Goal: Navigation & Orientation: Find specific page/section

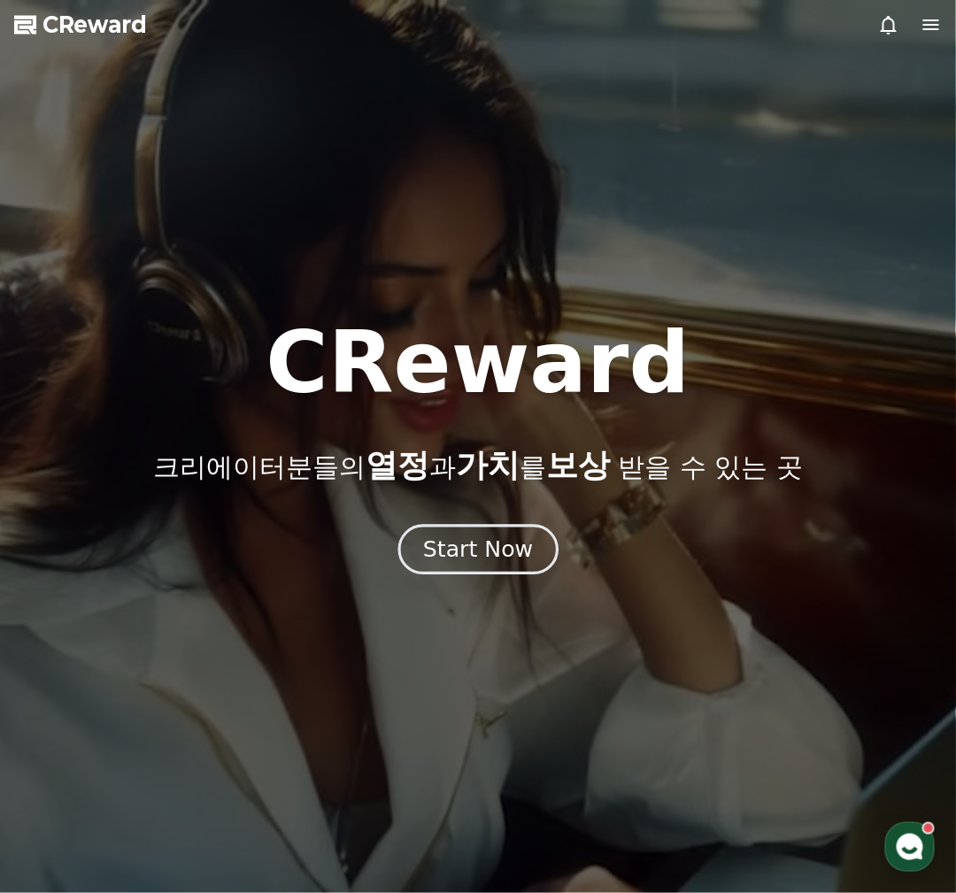
click at [510, 570] on button "Start Now" at bounding box center [478, 549] width 160 height 50
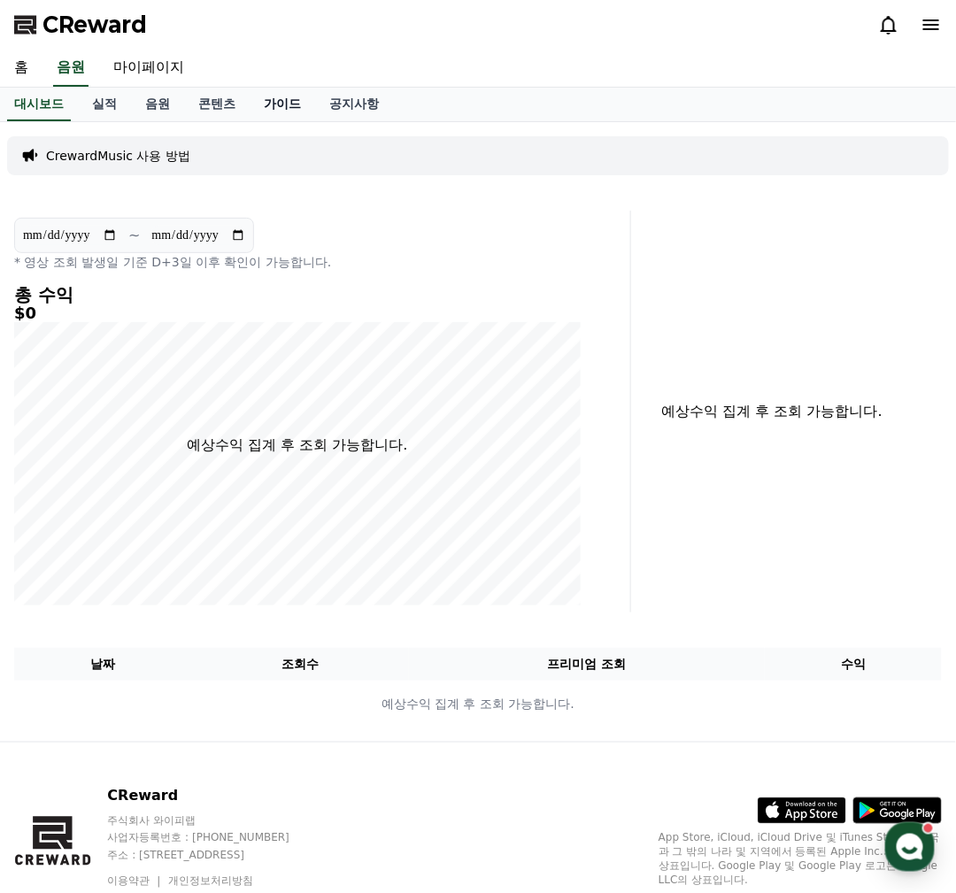
click at [273, 101] on link "가이드" at bounding box center [283, 105] width 66 height 34
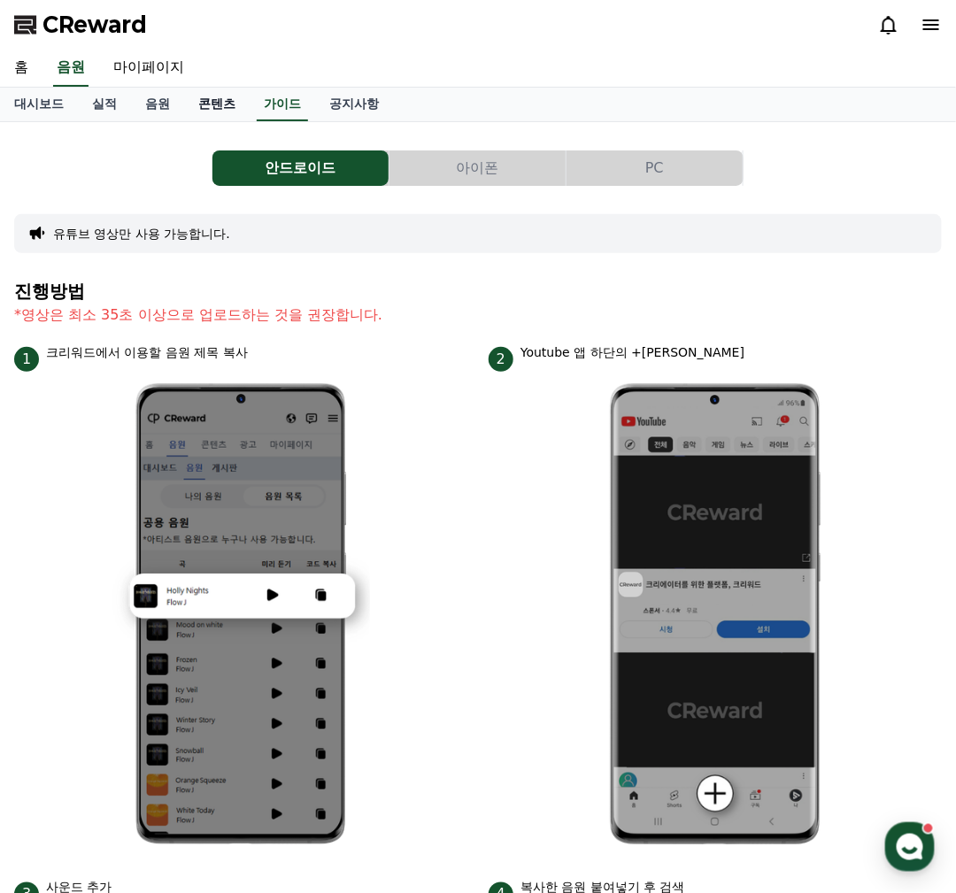
click at [227, 102] on link "콘텐츠" at bounding box center [217, 105] width 66 height 34
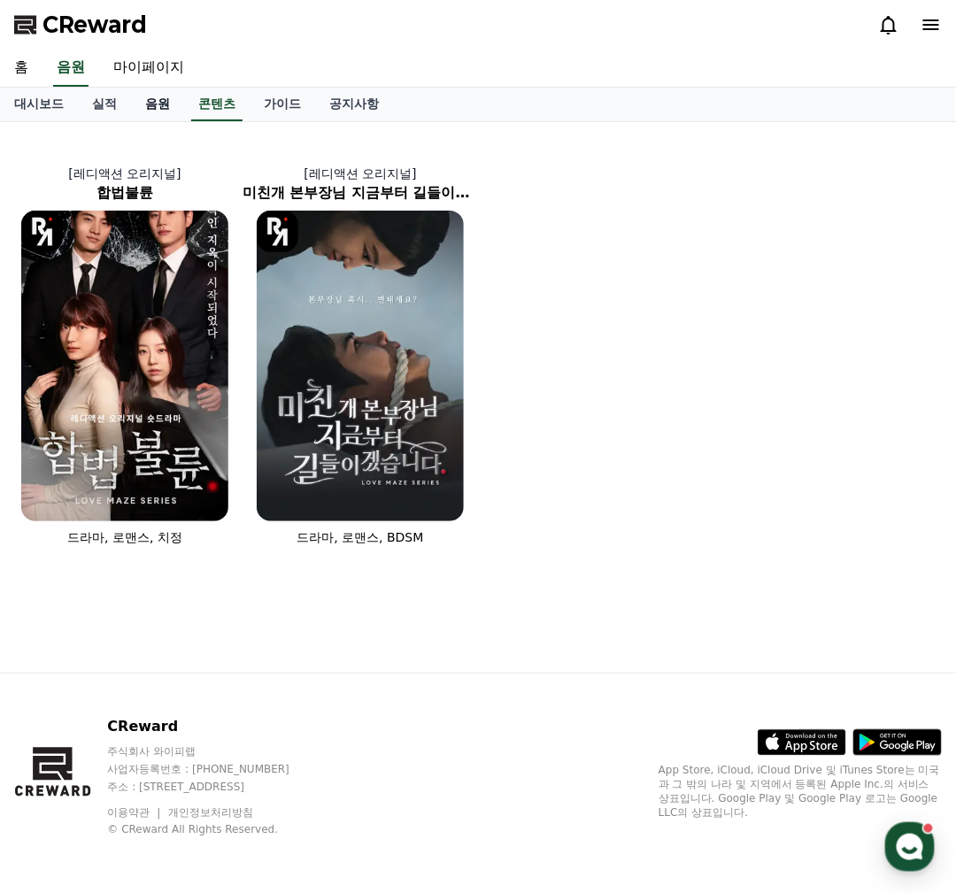
click at [150, 102] on link "음원" at bounding box center [157, 105] width 53 height 34
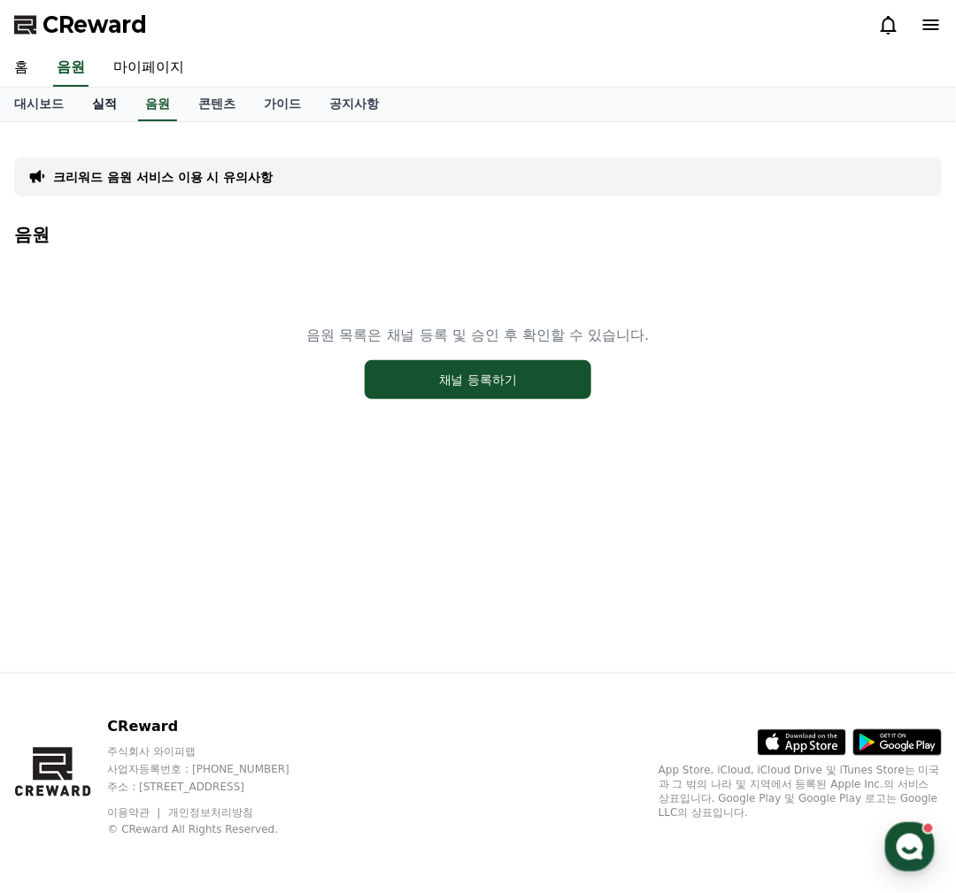
click at [92, 103] on link "실적" at bounding box center [104, 105] width 53 height 34
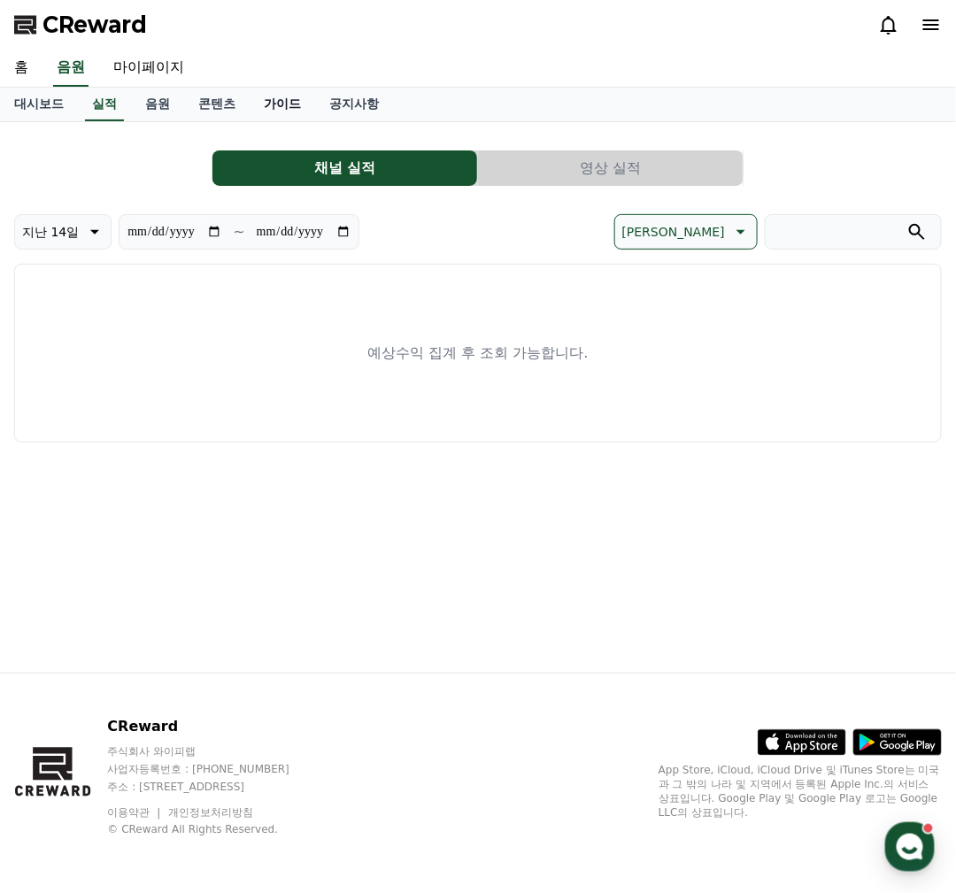
click at [299, 110] on link "가이드" at bounding box center [283, 105] width 66 height 34
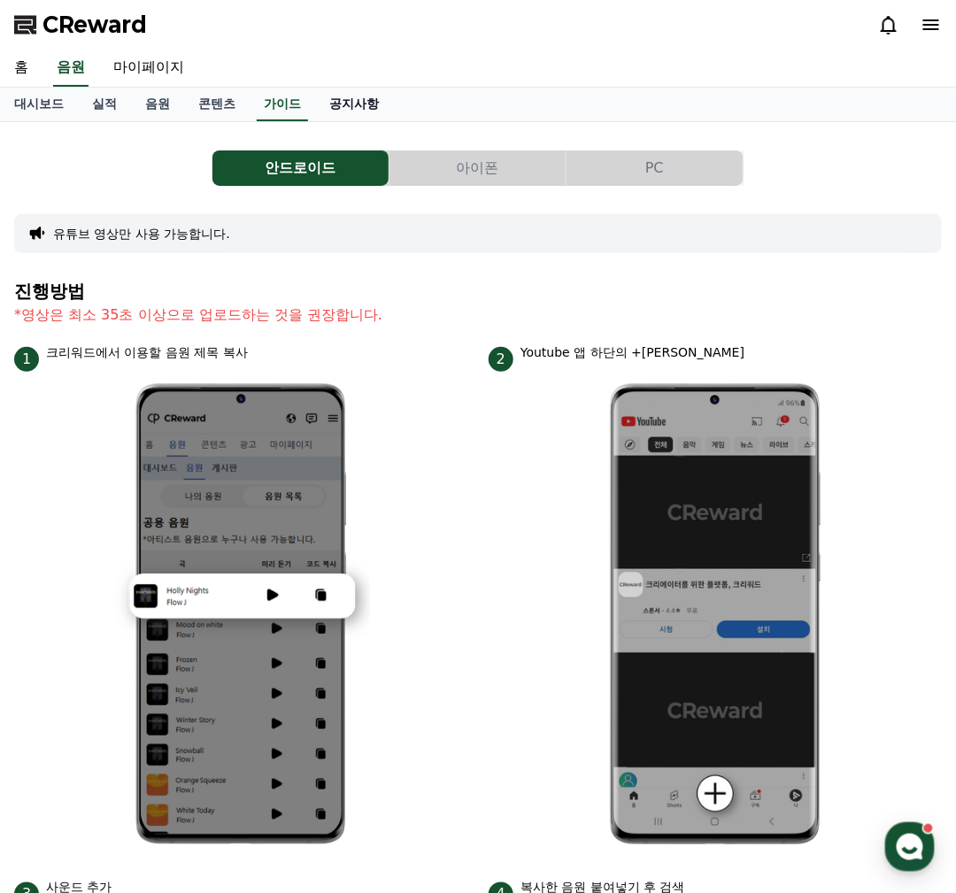
click at [376, 105] on link "공지사항" at bounding box center [354, 105] width 78 height 34
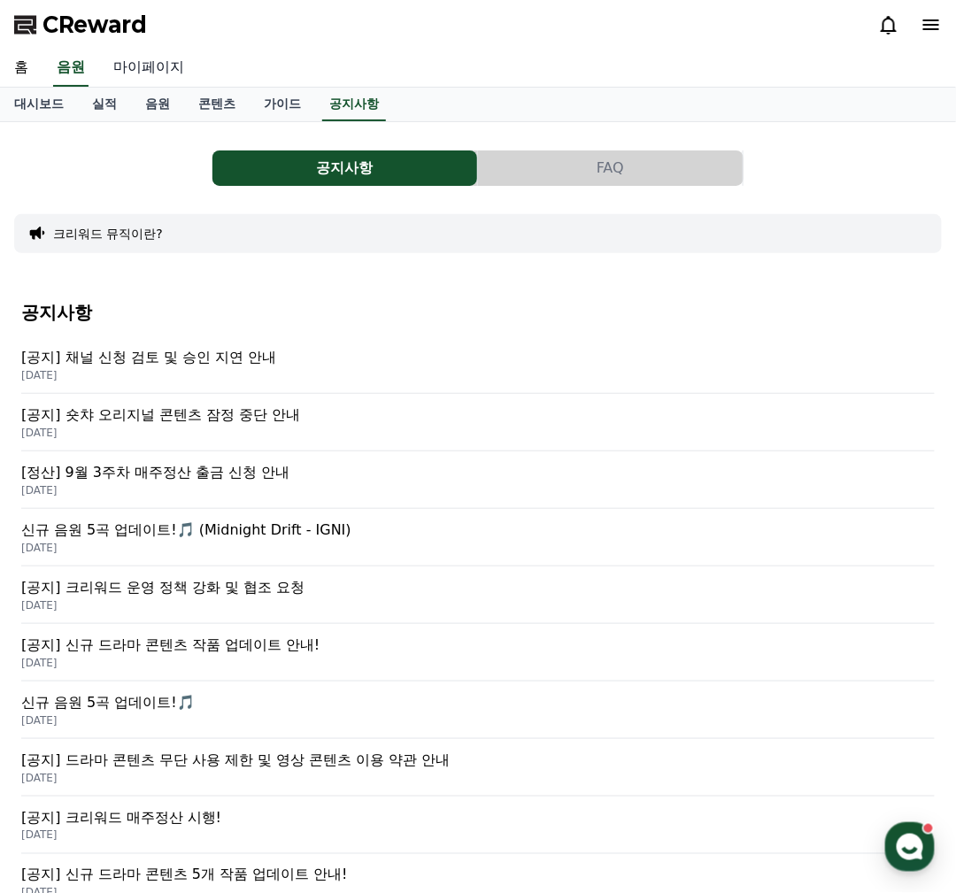
click at [172, 66] on link "마이페이지" at bounding box center [148, 68] width 99 height 37
select select "**********"
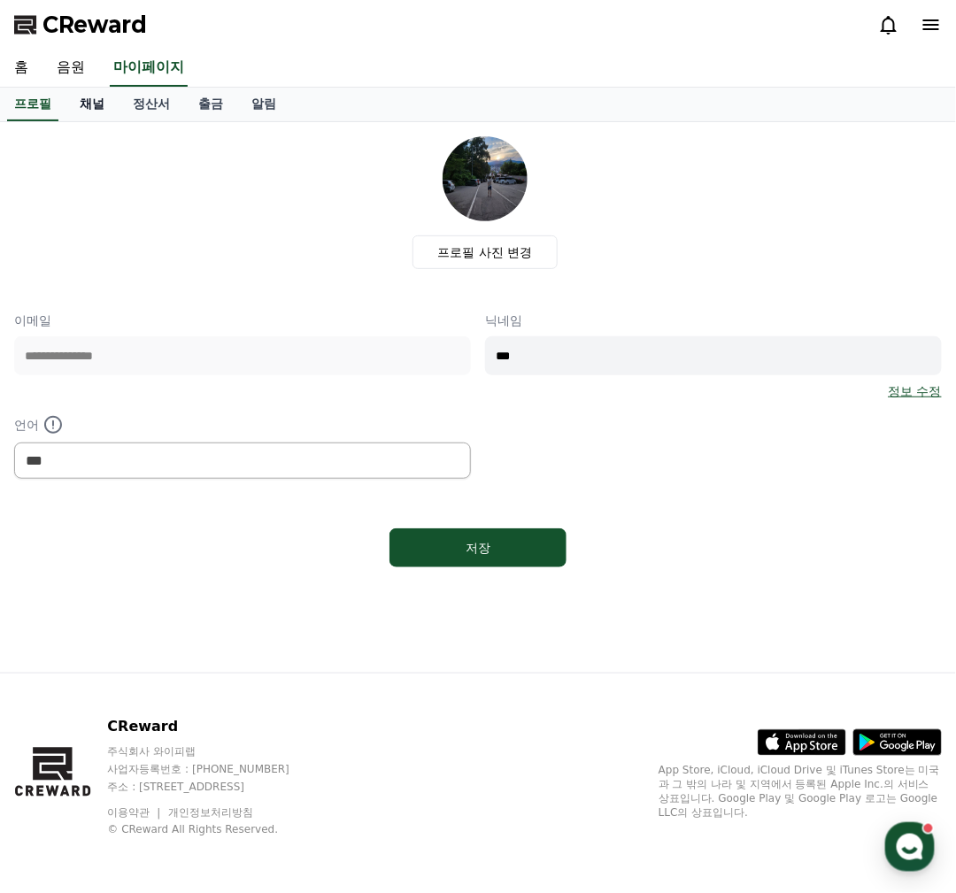
click at [93, 101] on link "채널" at bounding box center [92, 105] width 53 height 34
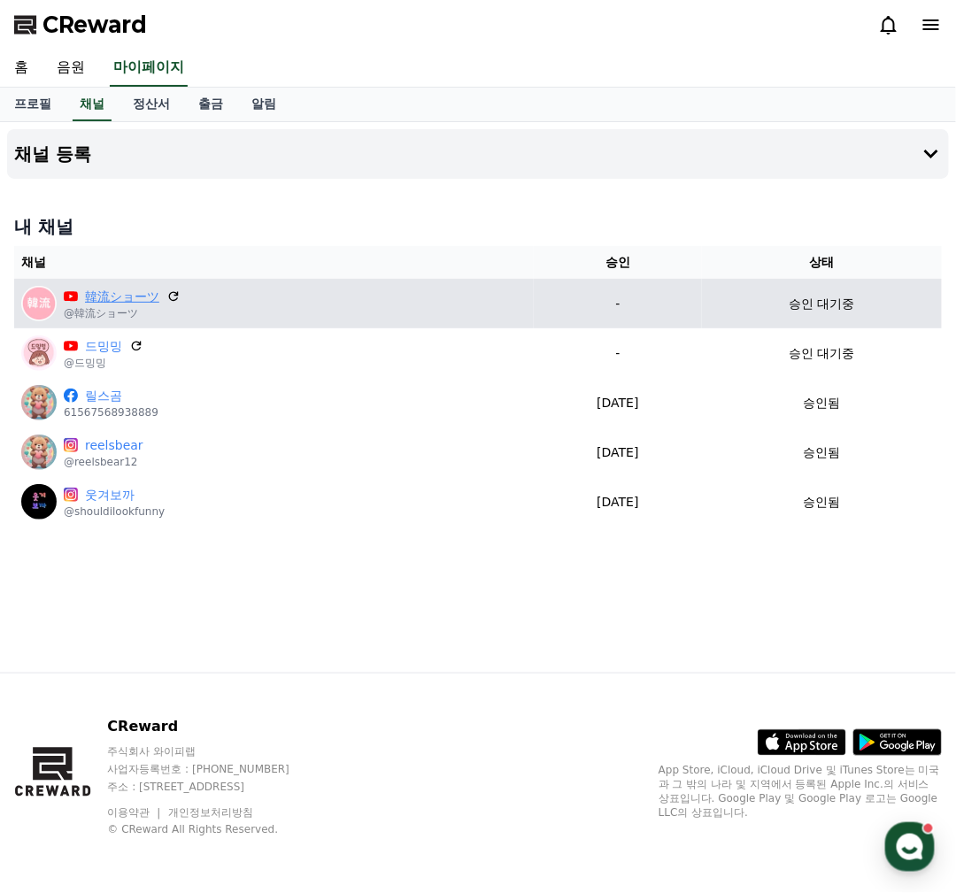
click at [107, 295] on link "韓流ショーツ" at bounding box center [122, 297] width 74 height 19
